Goal: Entertainment & Leisure: Browse casually

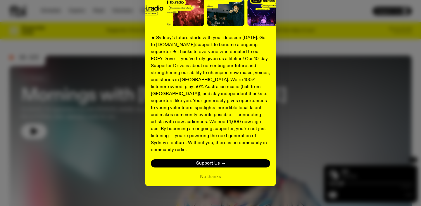
scroll to position [83, 0]
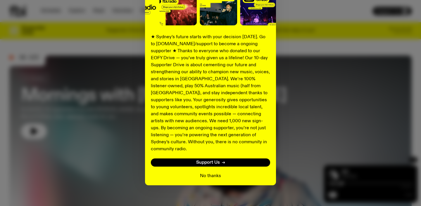
click at [208, 173] on button "No thanks" at bounding box center [210, 176] width 21 height 7
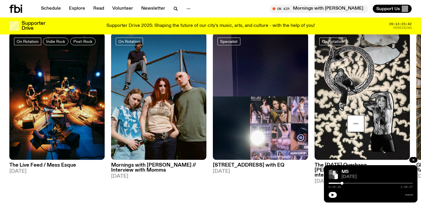
scroll to position [289, 0]
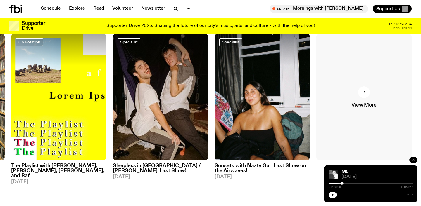
click at [359, 95] on div at bounding box center [364, 92] width 12 height 12
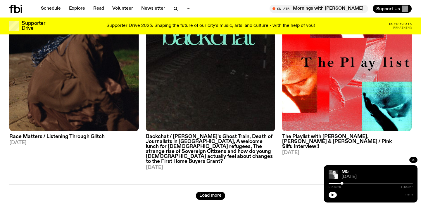
scroll to position [1609, 0]
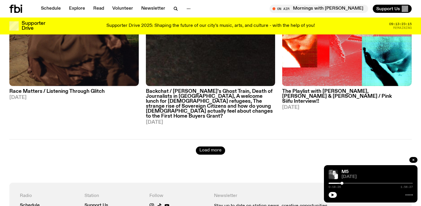
click at [207, 147] on button "Load more" at bounding box center [210, 151] width 29 height 8
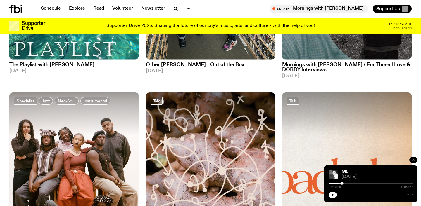
scroll to position [3253, 0]
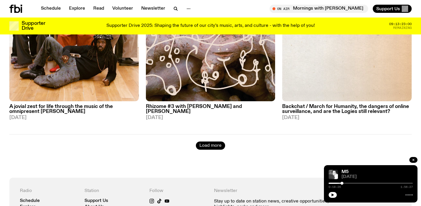
click at [210, 142] on button "Load more" at bounding box center [210, 146] width 29 height 8
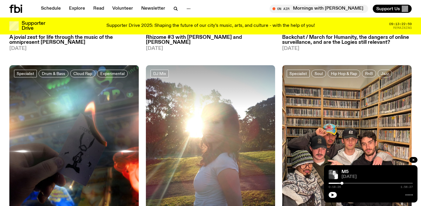
scroll to position [3390, 0]
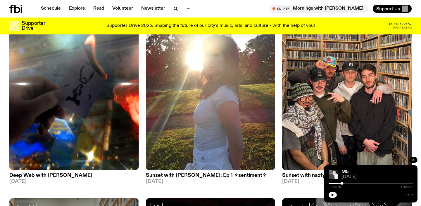
click at [16, 8] on icon at bounding box center [17, 9] width 6 height 8
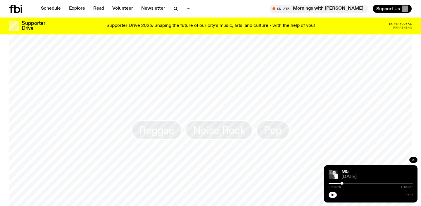
scroll to position [498, 0]
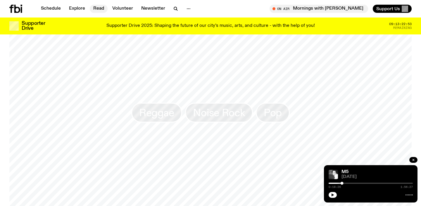
click at [96, 6] on link "Read" at bounding box center [99, 9] width 18 height 8
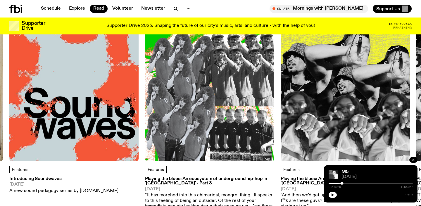
scroll to position [36, 0]
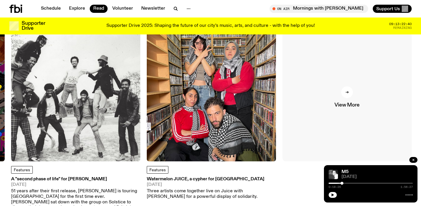
click at [353, 91] on link "View More" at bounding box center [346, 96] width 129 height 129
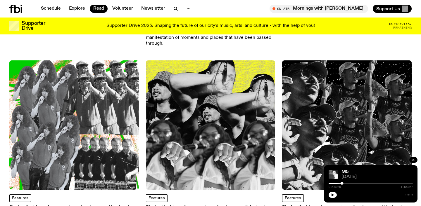
scroll to position [216, 0]
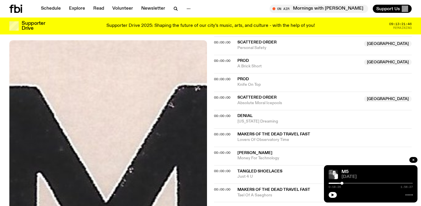
scroll to position [332, 0]
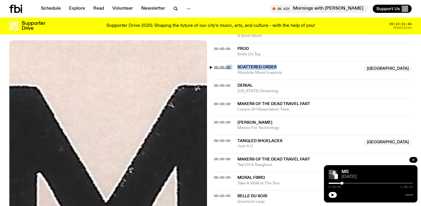
drag, startPoint x: 282, startPoint y: 67, endPoint x: 226, endPoint y: 67, distance: 55.8
click at [226, 67] on div "00:00:00 Scattered Order NSW Absolute Moral Icepools NSW" at bounding box center [312, 70] width 197 height 18
copy div "00 Scattered Order"
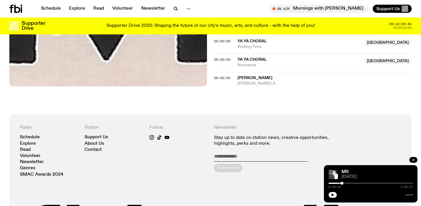
scroll to position [707, 0]
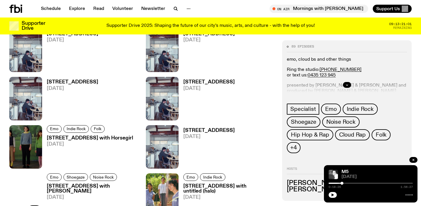
scroll to position [960, 0]
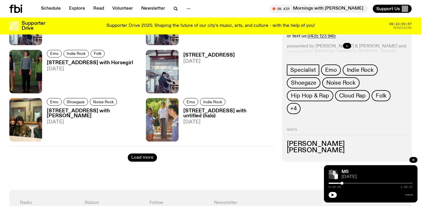
click at [133, 160] on button "Load more" at bounding box center [142, 158] width 29 height 8
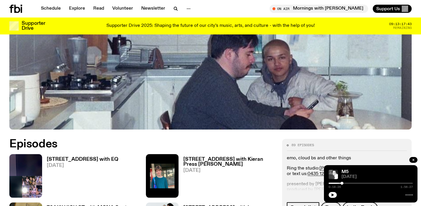
scroll to position [266, 0]
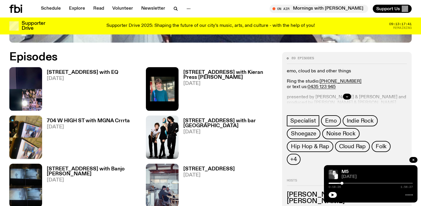
click at [204, 122] on h3 "704 W HIGH ST with bar italia" at bounding box center [229, 124] width 92 height 10
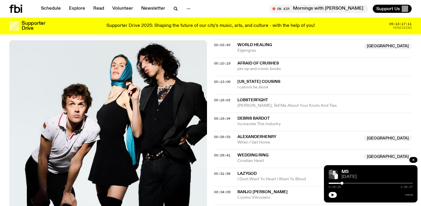
scroll to position [255, 0]
